Goal: Check status

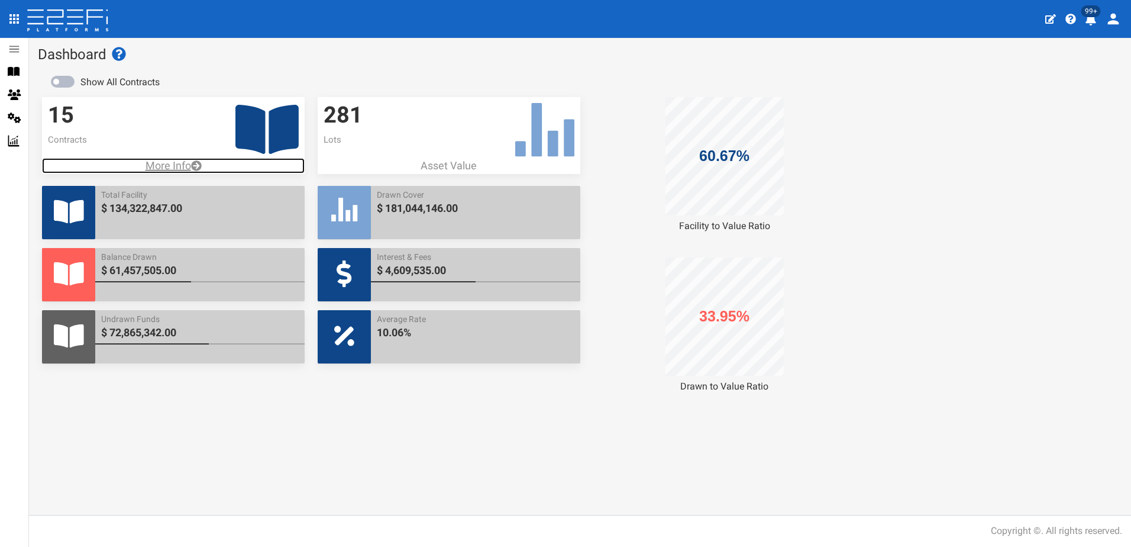
click at [160, 165] on p "More Info" at bounding box center [173, 165] width 263 height 15
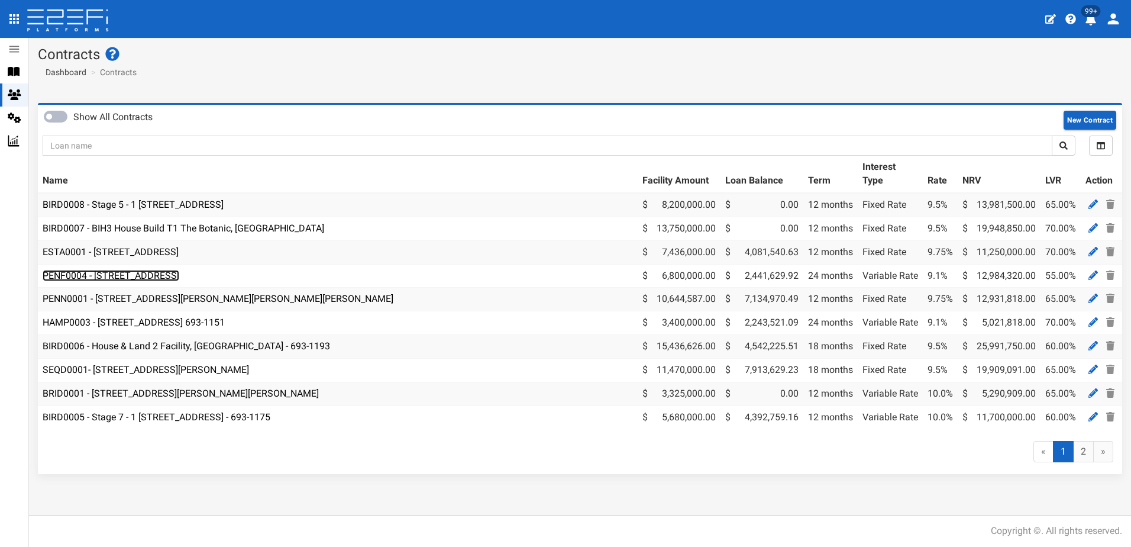
click at [127, 274] on link "PENF0004 - [STREET_ADDRESS]" at bounding box center [111, 275] width 137 height 11
click at [154, 277] on link "PENF0004 - [STREET_ADDRESS]" at bounding box center [111, 275] width 137 height 11
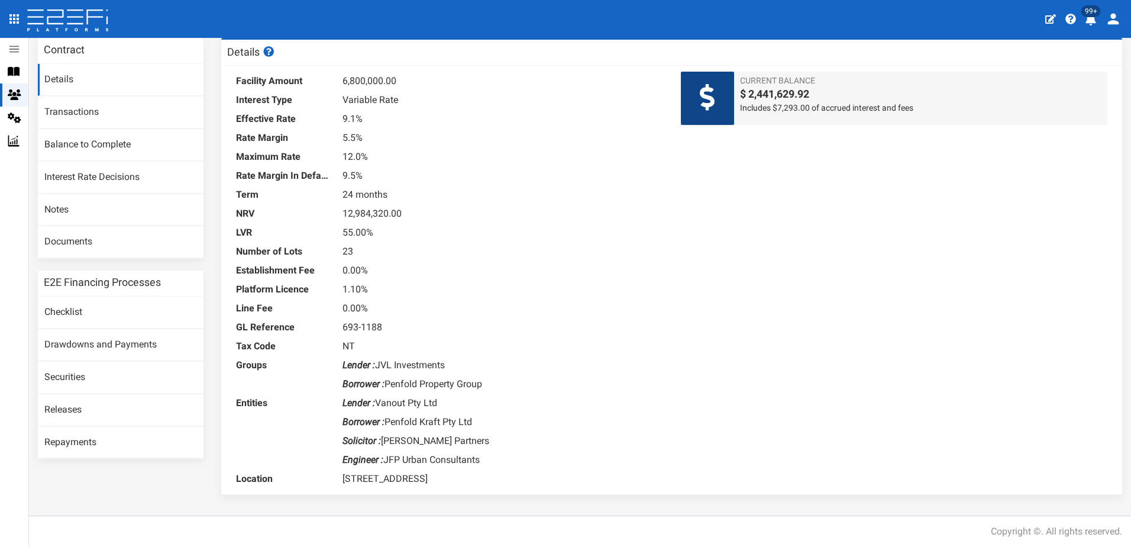
scroll to position [66, 0]
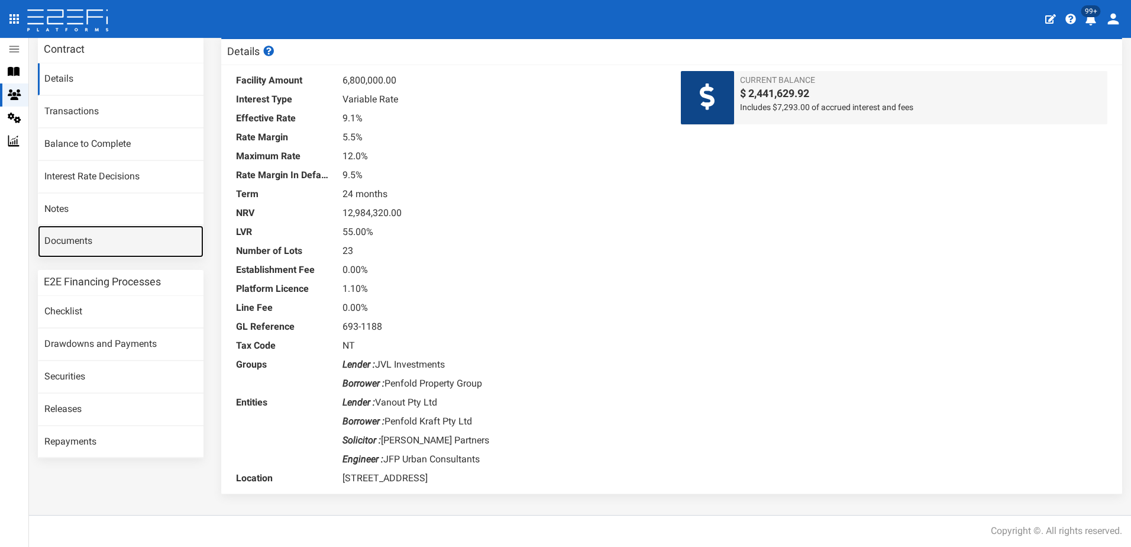
click at [82, 238] on link "Documents" at bounding box center [121, 241] width 166 height 32
click at [75, 244] on link "Documents" at bounding box center [121, 241] width 166 height 32
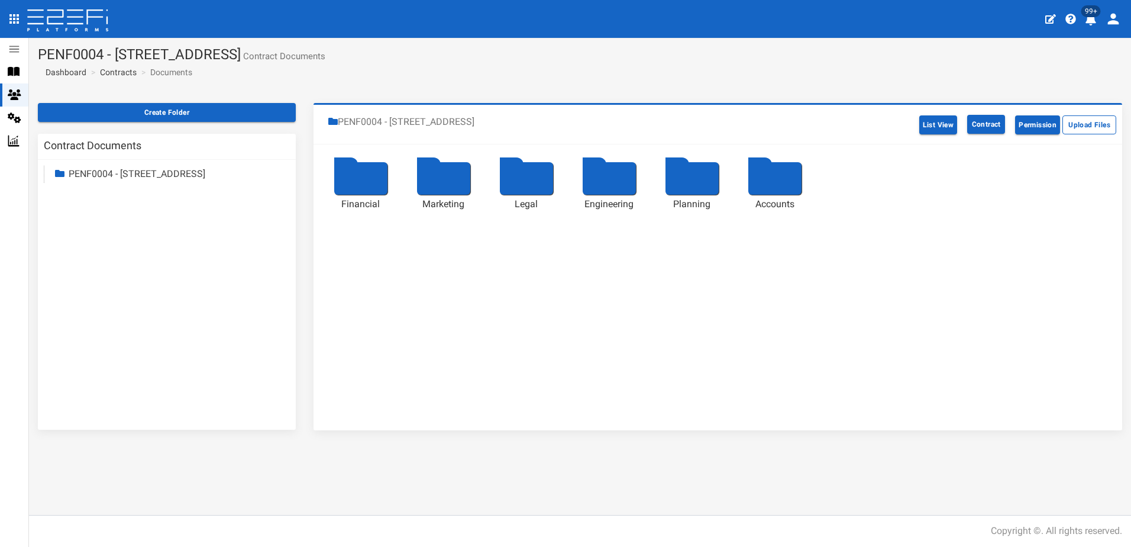
click at [524, 176] on div at bounding box center [526, 178] width 53 height 33
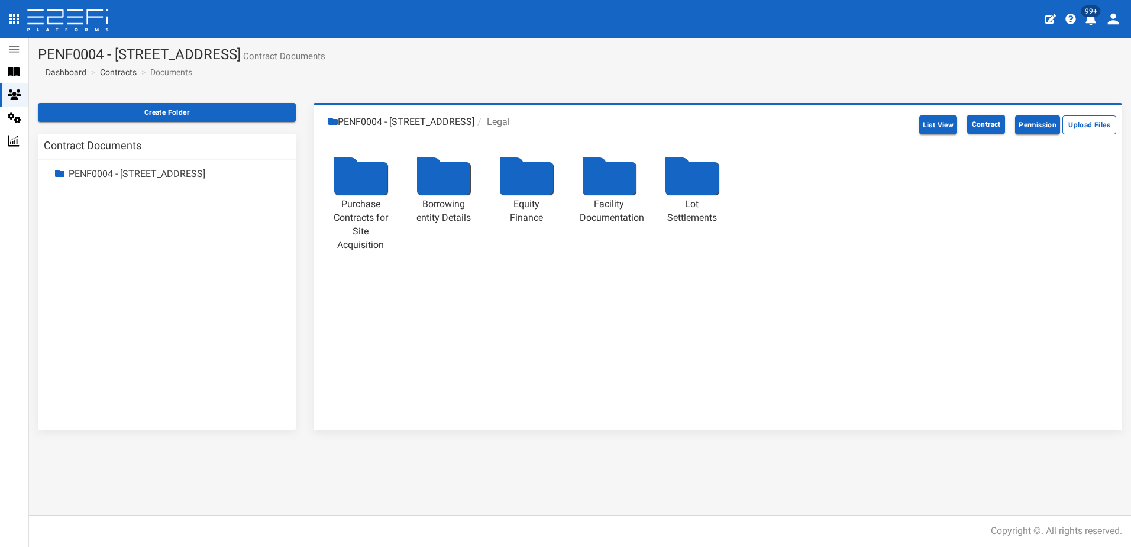
click at [606, 180] on div at bounding box center [609, 178] width 53 height 33
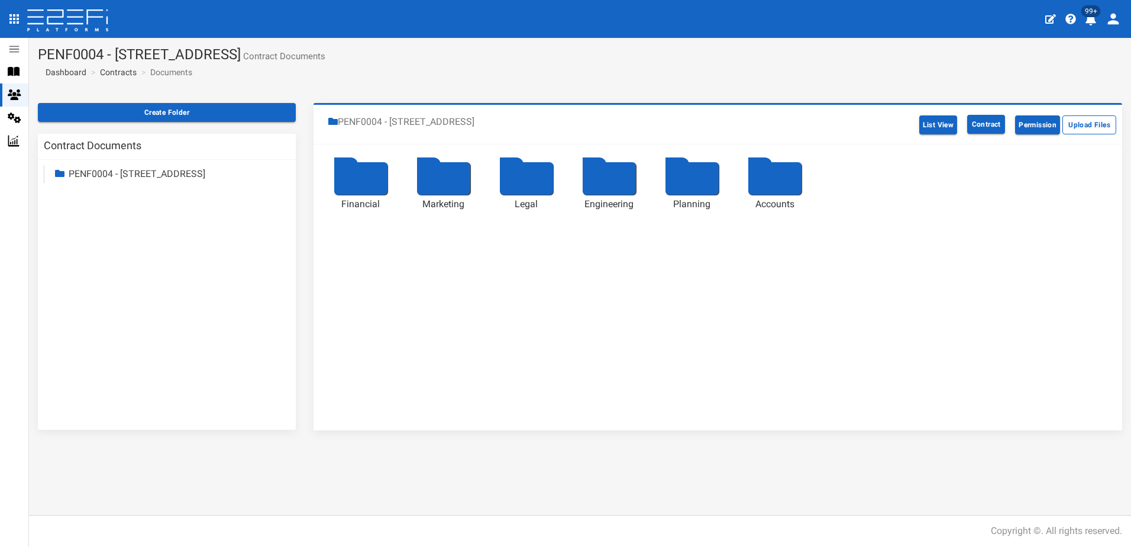
click at [522, 179] on div at bounding box center [526, 178] width 53 height 33
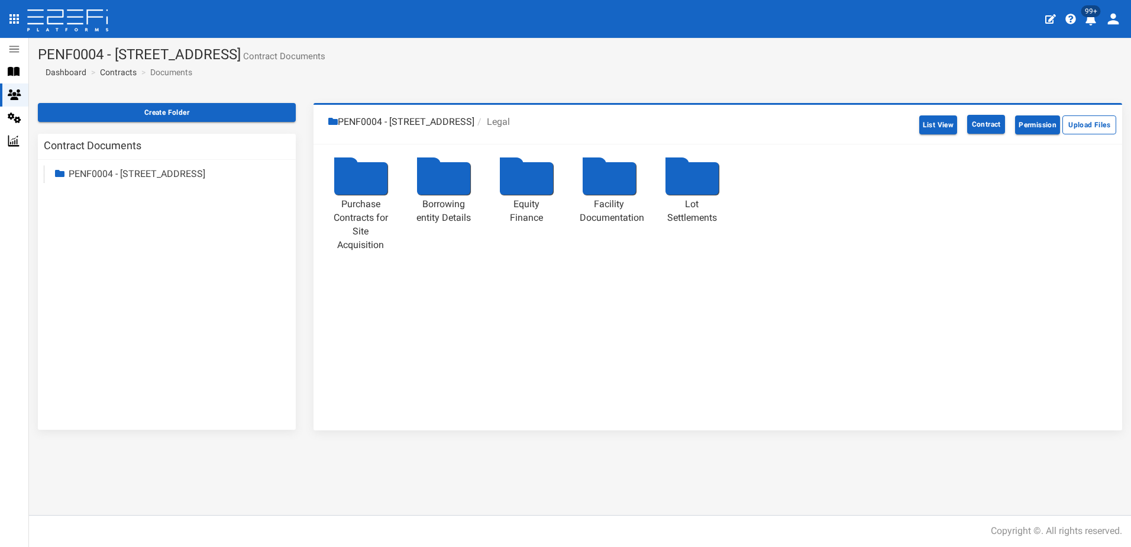
click at [360, 188] on div at bounding box center [360, 178] width 53 height 33
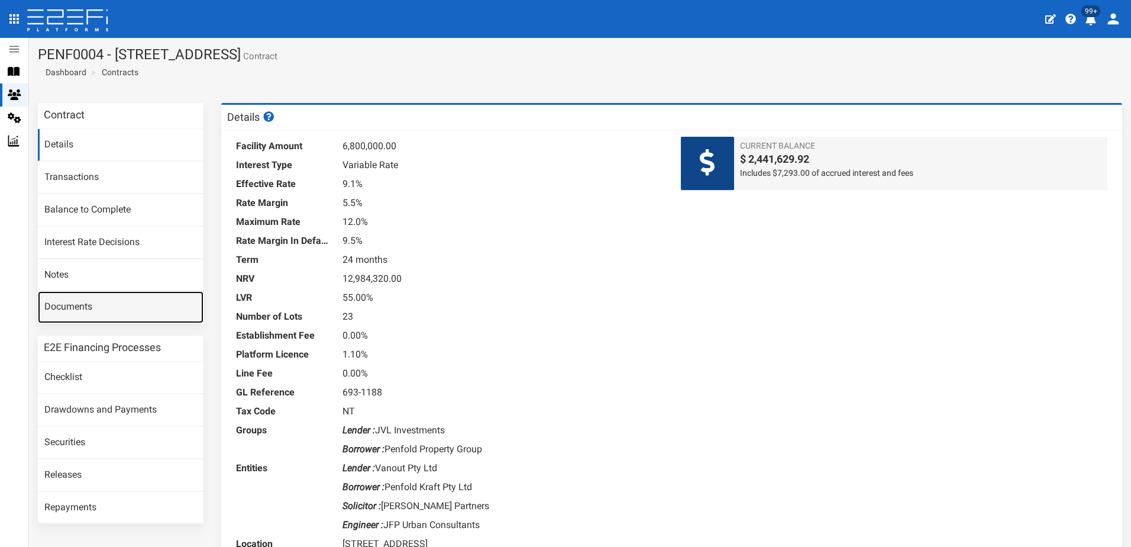
click at [79, 302] on link "Documents" at bounding box center [121, 307] width 166 height 32
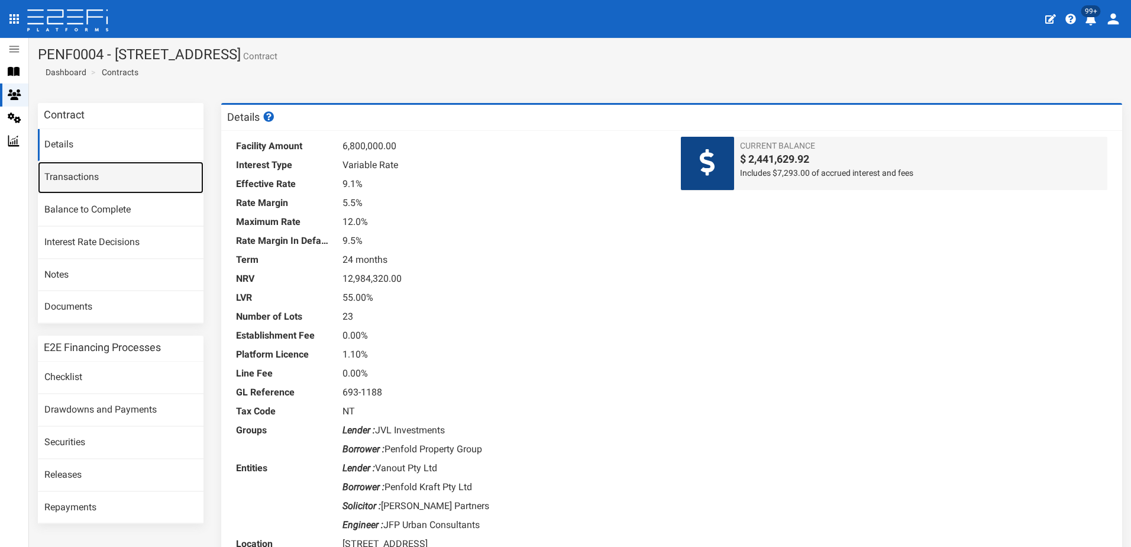
click at [96, 170] on link "Transactions" at bounding box center [121, 178] width 166 height 32
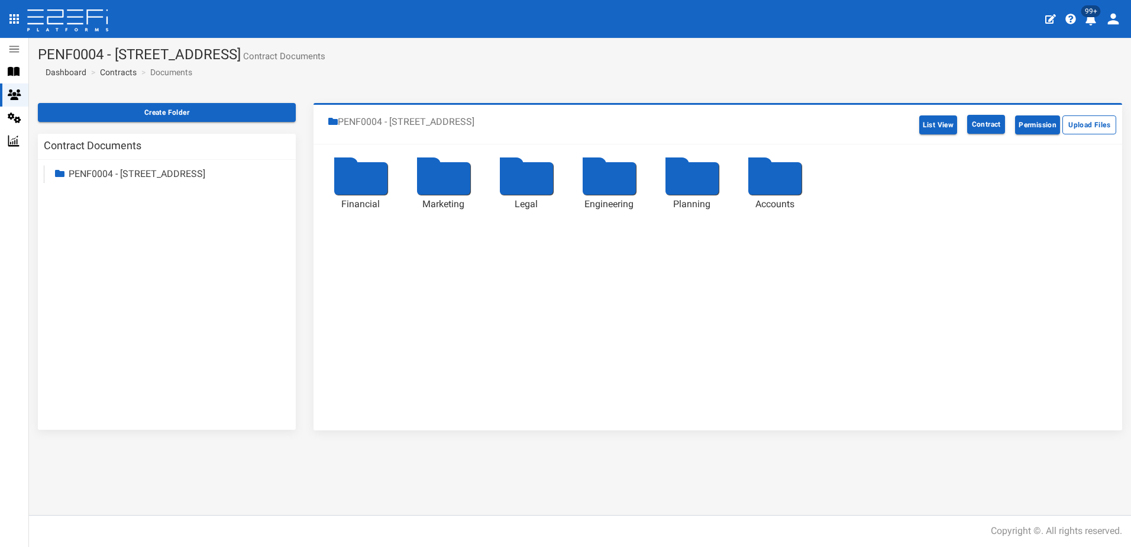
click at [357, 178] on div at bounding box center [360, 178] width 53 height 33
click at [374, 180] on div at bounding box center [360, 178] width 53 height 33
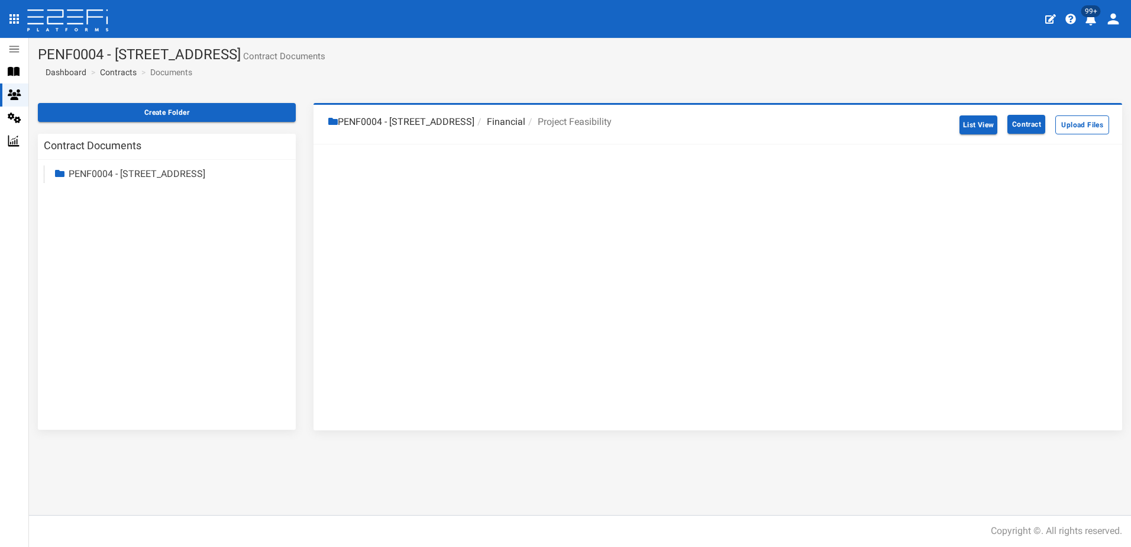
click at [102, 170] on link "PENF0004 - 85 Kraft Road, Pallara" at bounding box center [137, 173] width 137 height 11
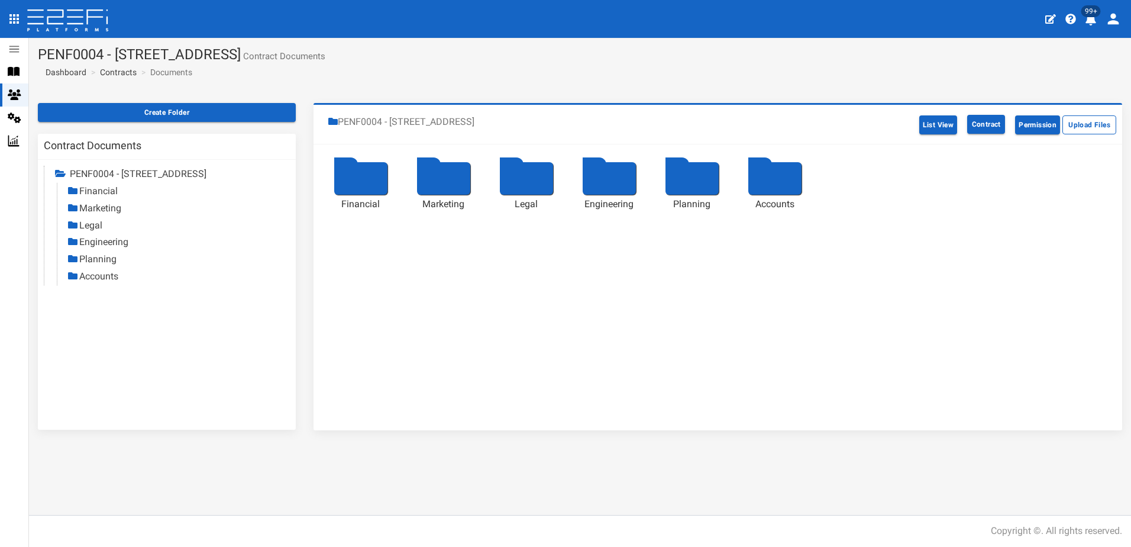
click at [521, 182] on div at bounding box center [526, 178] width 53 height 33
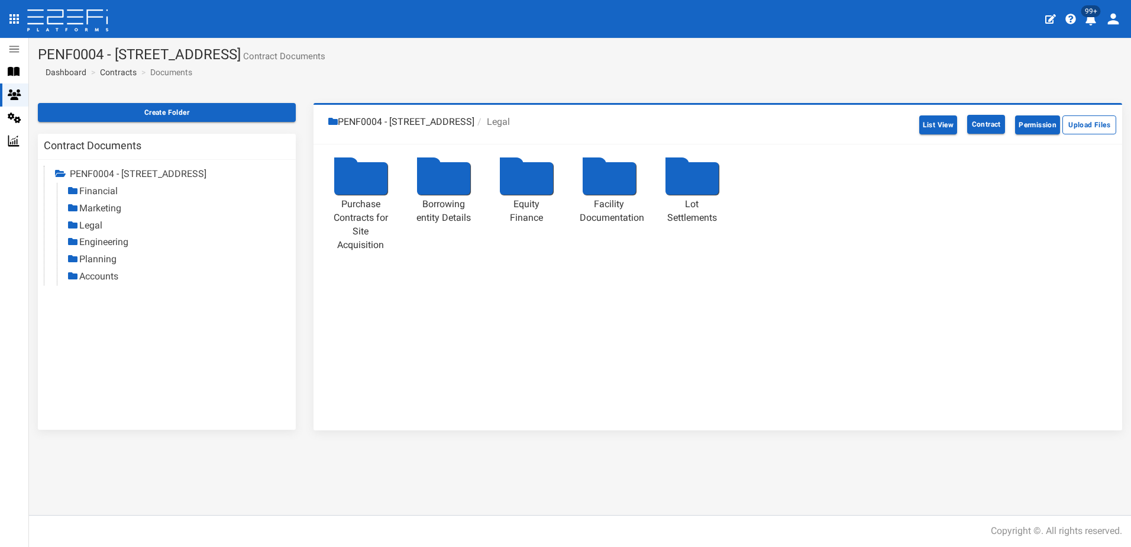
click at [613, 178] on div at bounding box center [609, 178] width 53 height 33
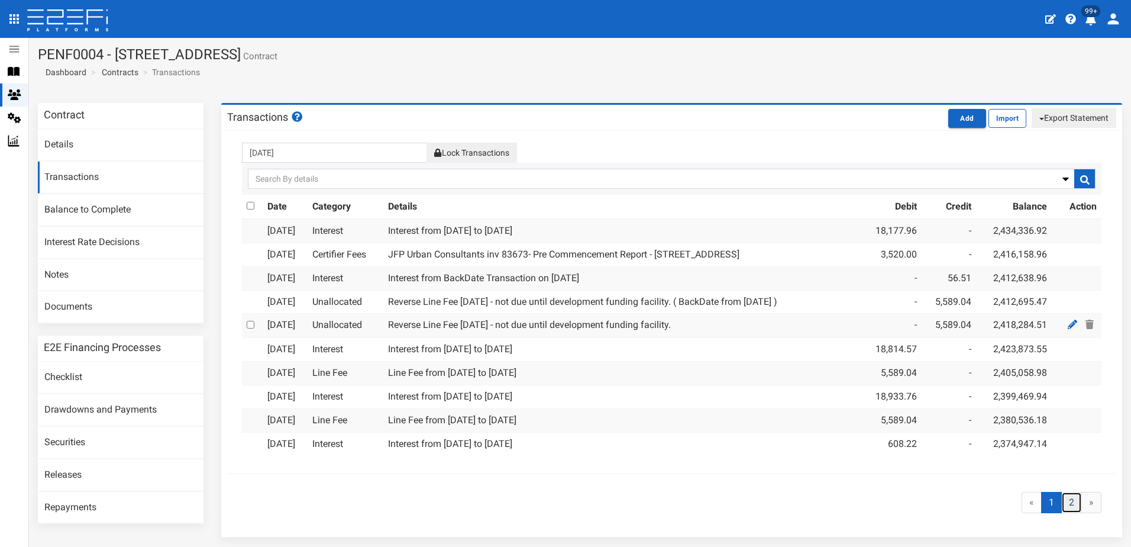
click at [1062, 501] on link "2" at bounding box center [1072, 503] width 21 height 22
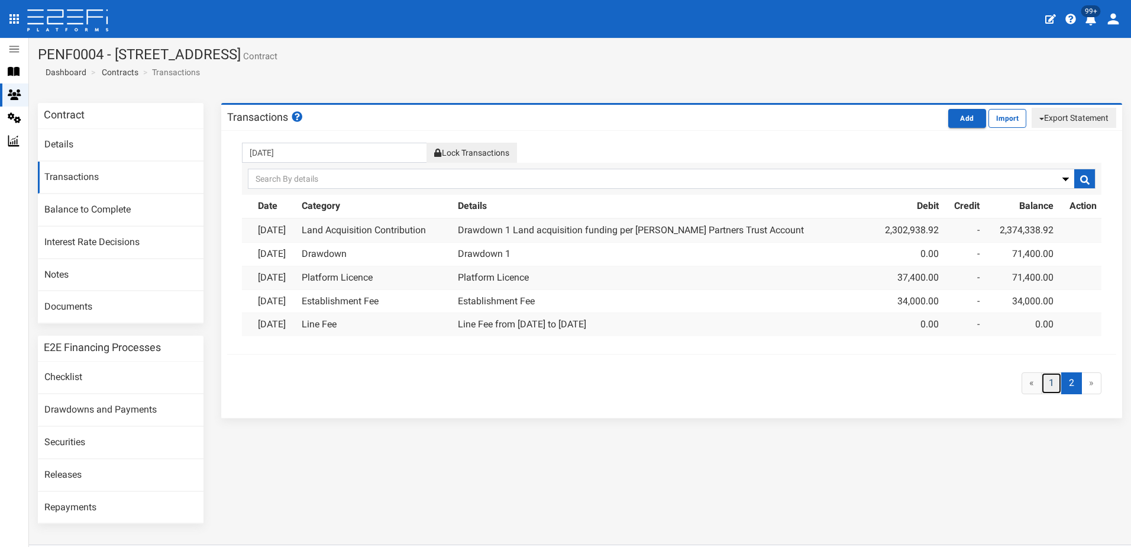
click at [1041, 382] on link "1" at bounding box center [1051, 383] width 21 height 22
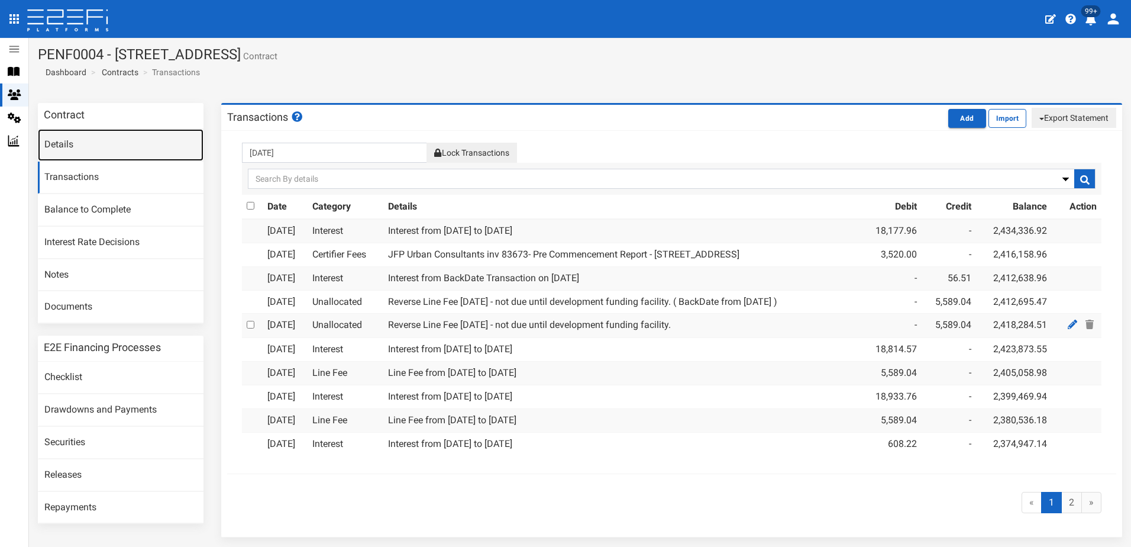
click at [59, 147] on link "Details" at bounding box center [121, 145] width 166 height 32
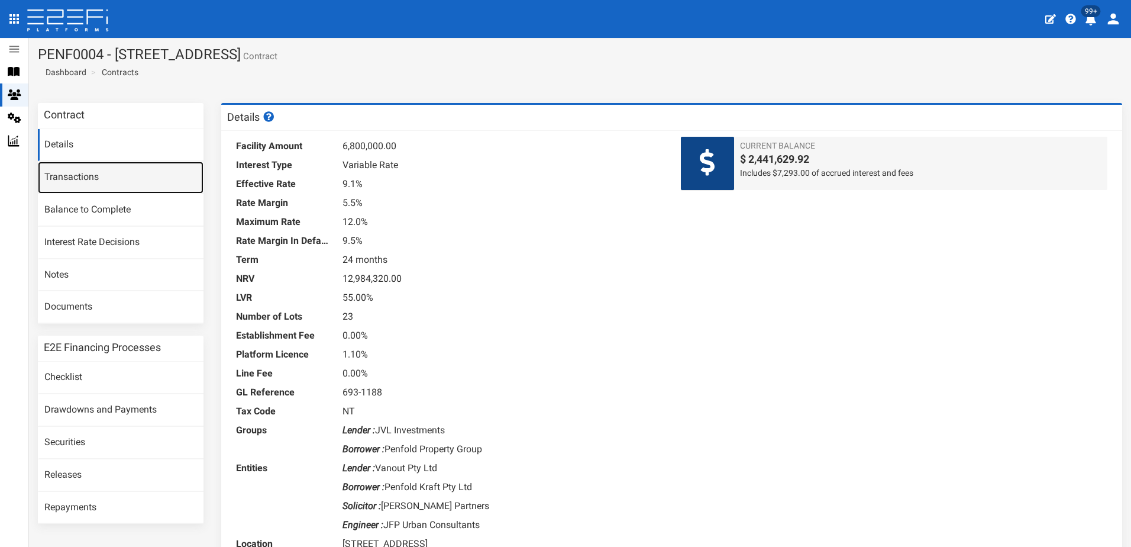
click at [74, 174] on link "Transactions" at bounding box center [121, 178] width 166 height 32
